Goal: Transaction & Acquisition: Purchase product/service

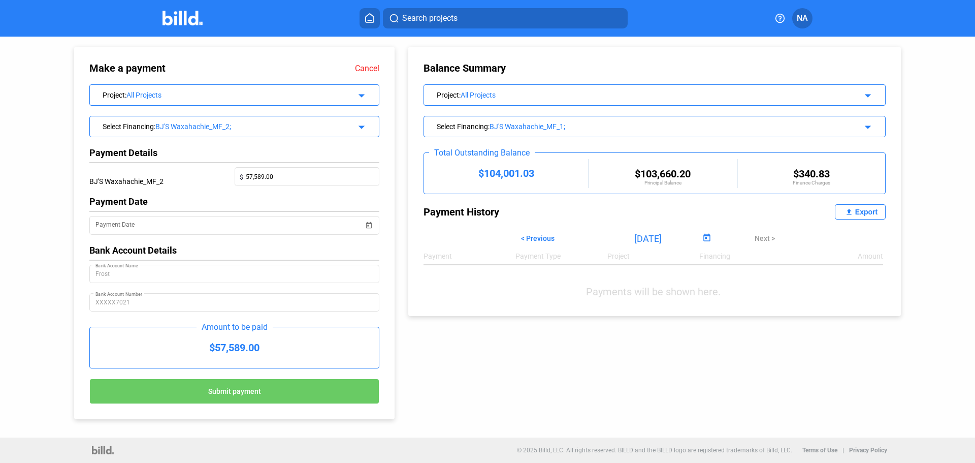
click at [359, 119] on mat-icon "arrow_drop_down" at bounding box center [360, 125] width 12 height 12
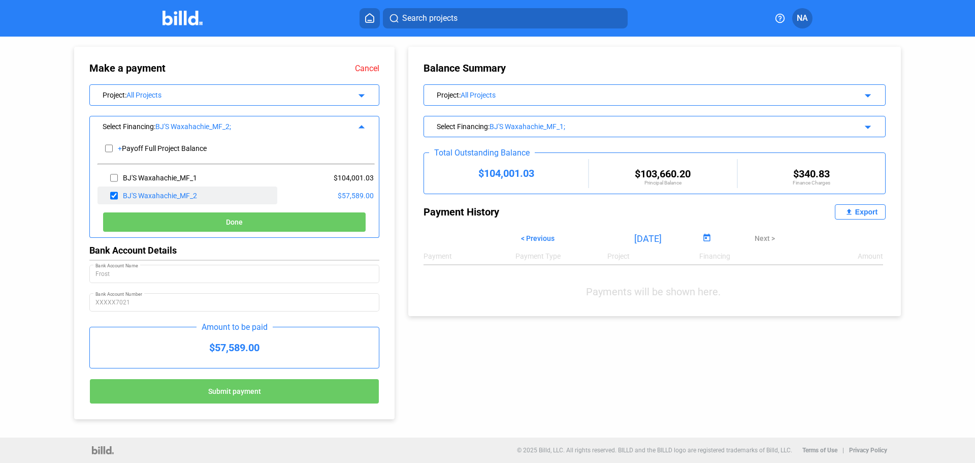
click at [109, 195] on div "BJ'S Waxahachie_MF_2" at bounding box center [188, 195] width 180 height 18
click at [112, 195] on input "checkbox" at bounding box center [114, 195] width 8 height 15
checkbox input "false"
click at [365, 127] on mat-icon "arrow_drop_up" at bounding box center [360, 125] width 12 height 12
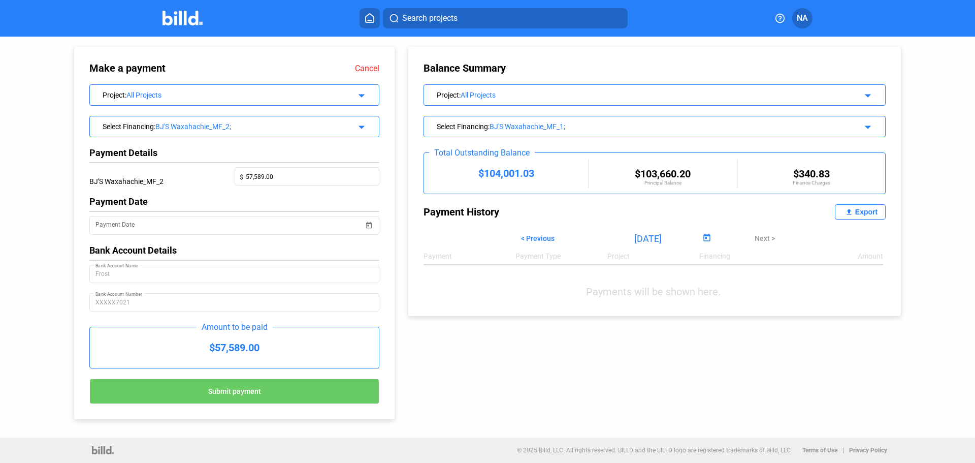
click at [405, 319] on div "Make a payment Cancel Project : All Projects arrow_drop_down Select Financing :…" at bounding box center [488, 228] width 878 height 383
click at [310, 96] on div "All Projects" at bounding box center [233, 95] width 213 height 8
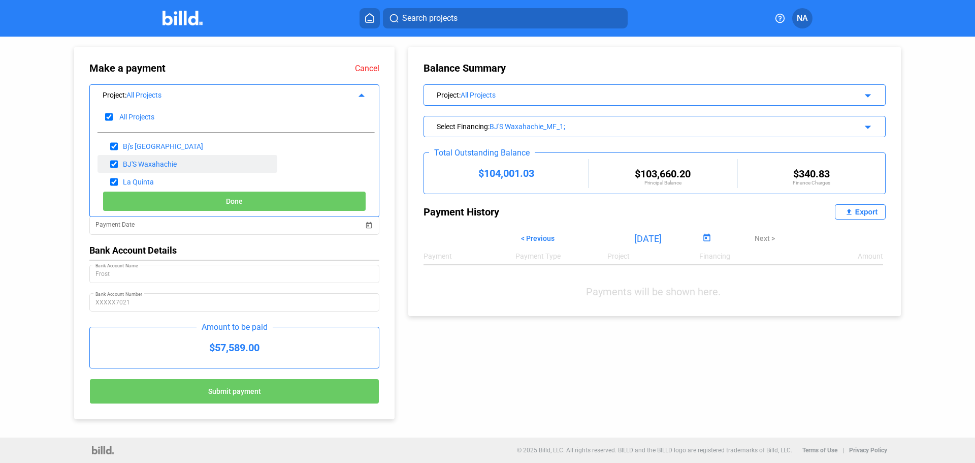
click at [114, 163] on input "checkbox" at bounding box center [114, 163] width 8 height 15
checkbox input "false"
click at [113, 178] on input "checkbox" at bounding box center [114, 181] width 8 height 15
checkbox input "false"
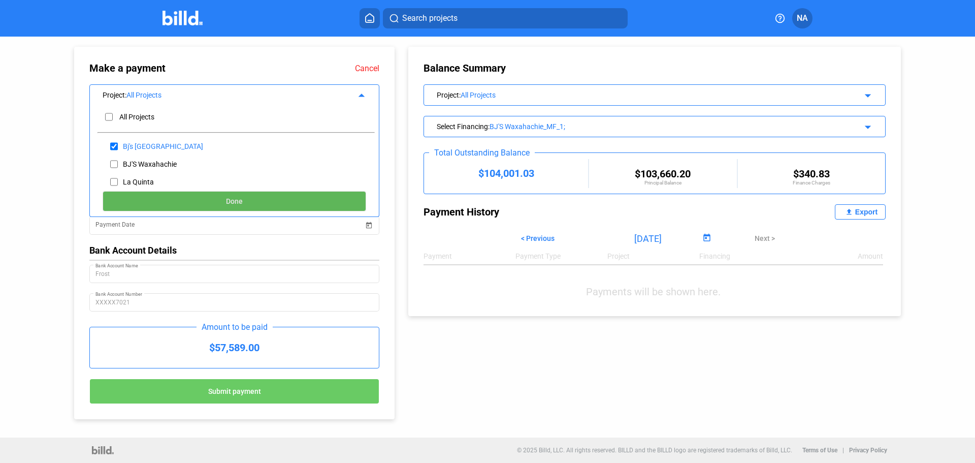
click at [165, 203] on button "Done" at bounding box center [235, 201] width 264 height 20
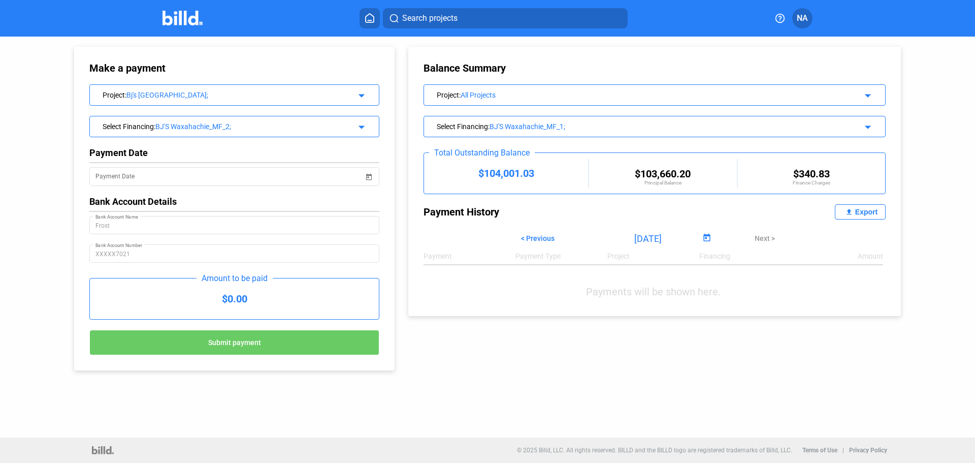
click at [255, 98] on div "Bj's [GEOGRAPHIC_DATA];" at bounding box center [233, 95] width 213 height 8
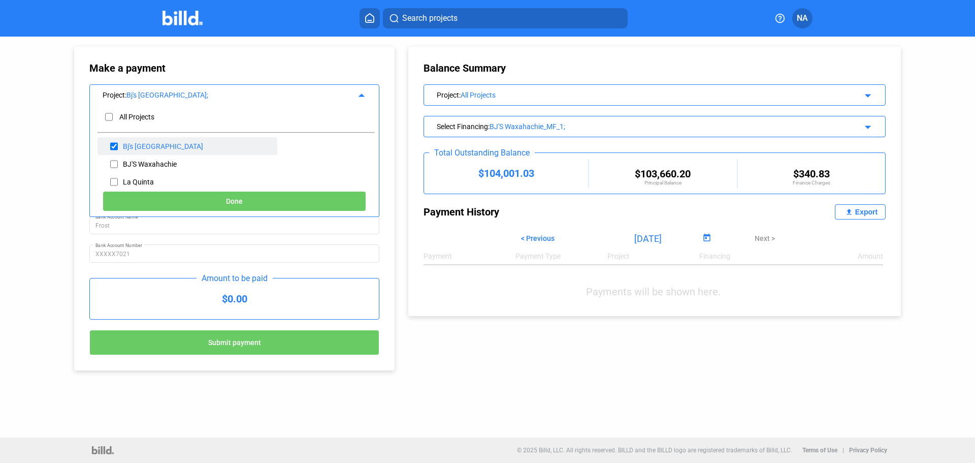
click at [116, 147] on input "checkbox" at bounding box center [114, 146] width 8 height 15
checkbox input "false"
click at [111, 165] on input "checkbox" at bounding box center [114, 163] width 8 height 15
checkbox input "true"
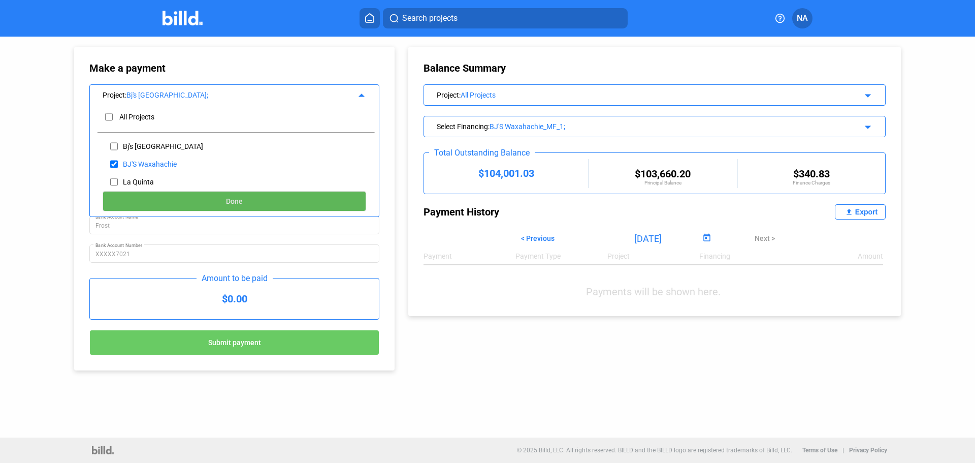
click at [155, 203] on button "Done" at bounding box center [235, 201] width 264 height 20
type input "[DATE]"
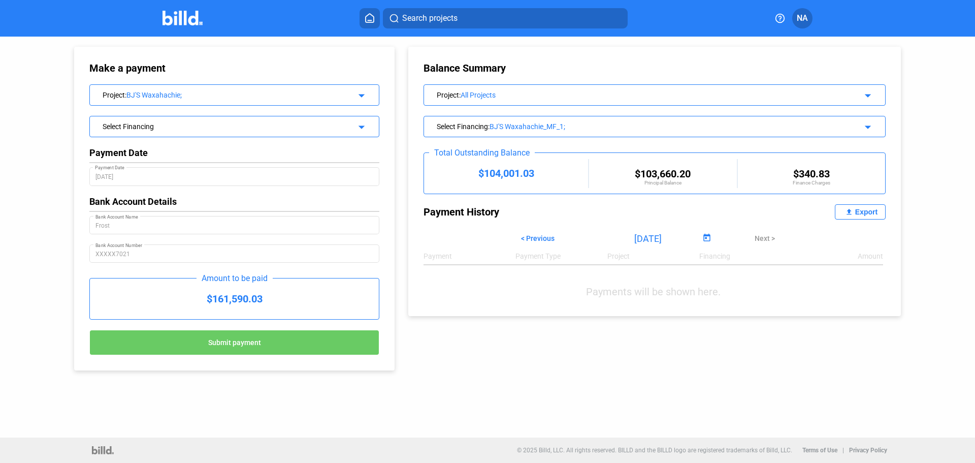
click at [216, 131] on div "Select Financing arrow_drop_down" at bounding box center [234, 125] width 289 height 18
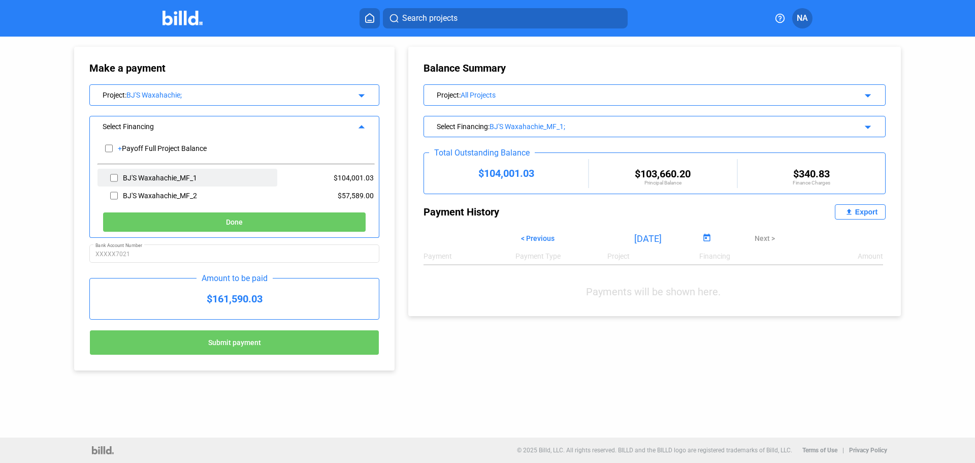
click at [152, 176] on div "BJ'S Waxahachie_MF_1" at bounding box center [160, 178] width 74 height 8
click at [114, 177] on input "checkbox" at bounding box center [114, 177] width 8 height 15
checkbox input "true"
click at [161, 220] on button "Done" at bounding box center [235, 222] width 264 height 20
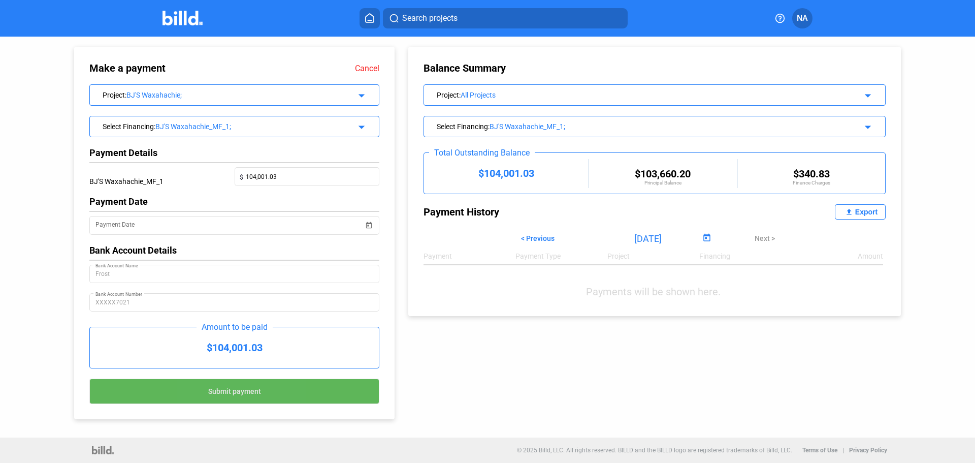
click at [214, 391] on span "Submit payment" at bounding box center [234, 391] width 53 height 8
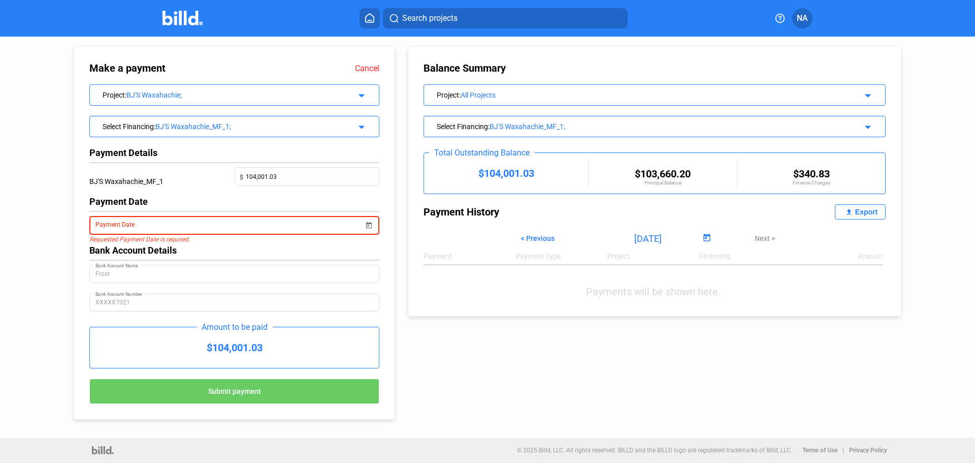
click at [368, 220] on span "Open calendar" at bounding box center [369, 219] width 24 height 24
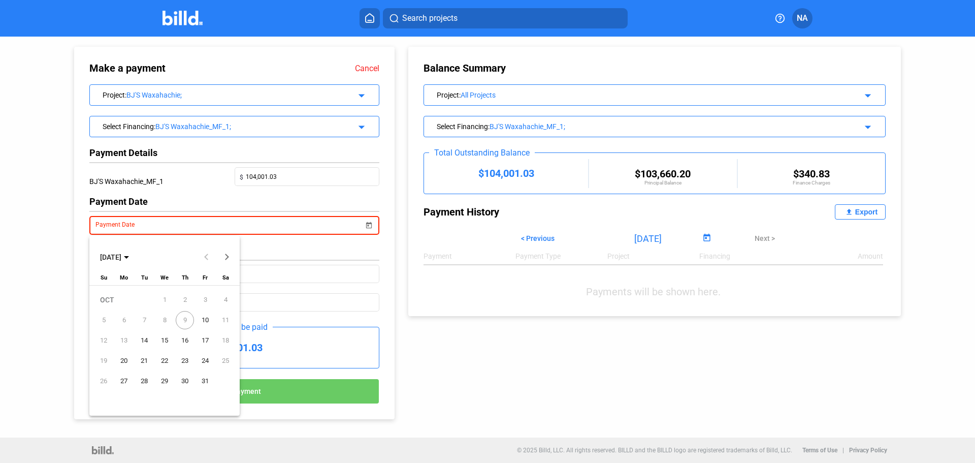
click at [204, 321] on span "10" at bounding box center [205, 320] width 18 height 18
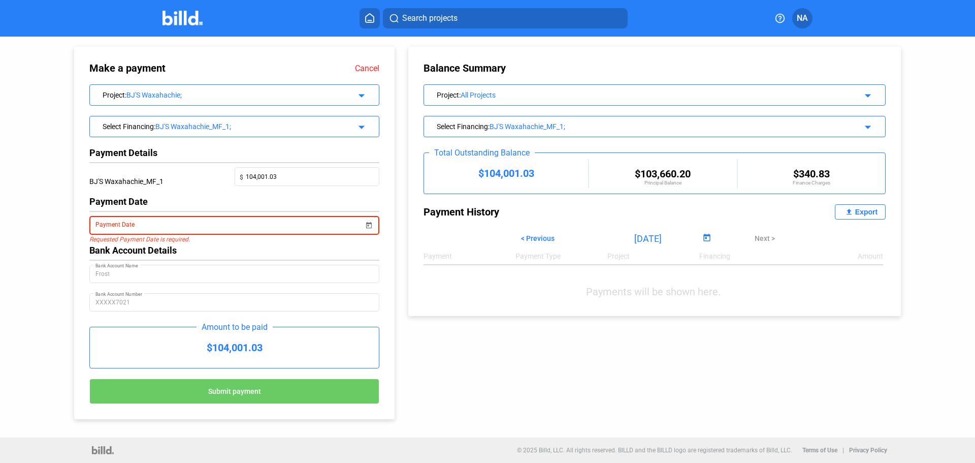
type input "[DATE]"
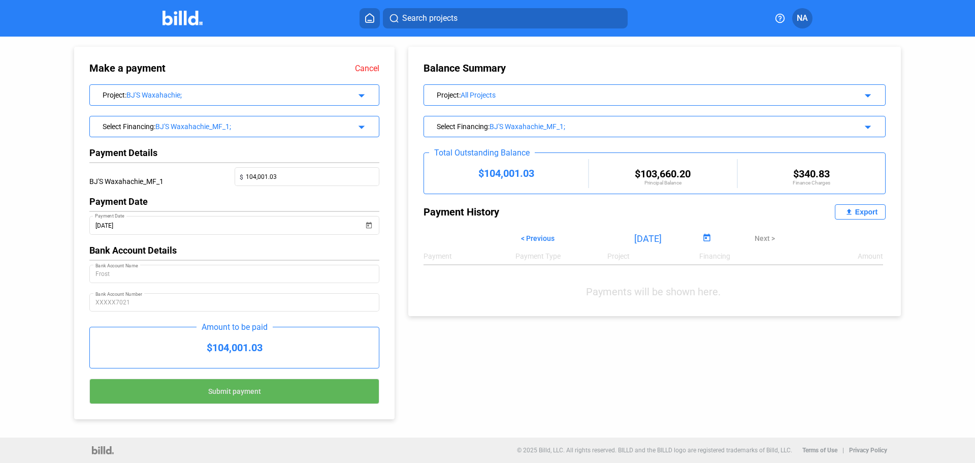
click at [235, 389] on span "Submit payment" at bounding box center [234, 391] width 53 height 8
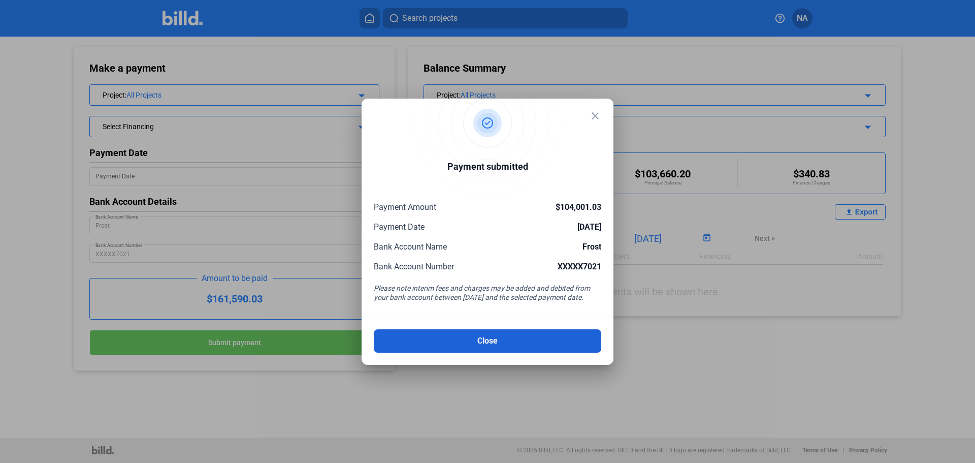
click at [485, 336] on button "Close" at bounding box center [488, 340] width 228 height 23
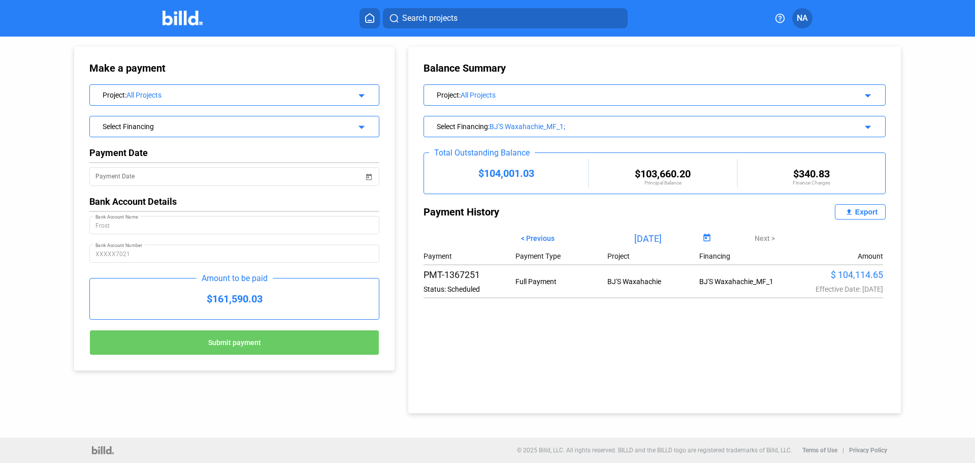
click at [848, 210] on mat-icon "file_upload" at bounding box center [849, 212] width 12 height 12
